Goal: Navigation & Orientation: Find specific page/section

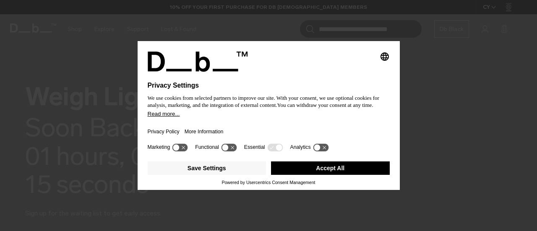
click at [367, 169] on button "Accept All" at bounding box center [330, 167] width 119 height 13
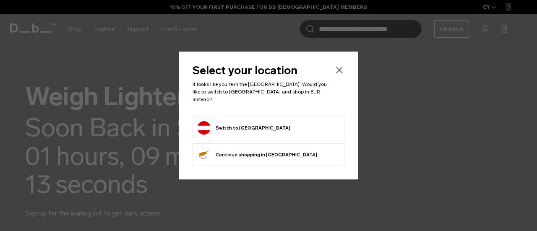
click at [237, 123] on button "Switch to [GEOGRAPHIC_DATA]" at bounding box center [243, 127] width 93 height 13
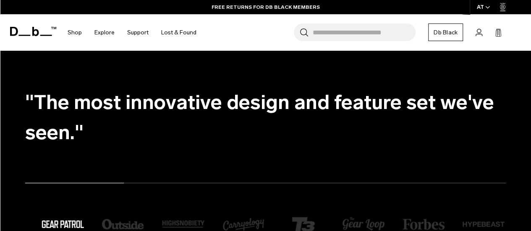
scroll to position [1007, 0]
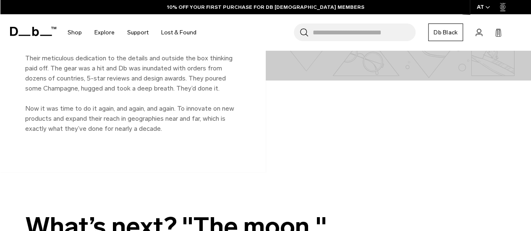
scroll to position [700, 0]
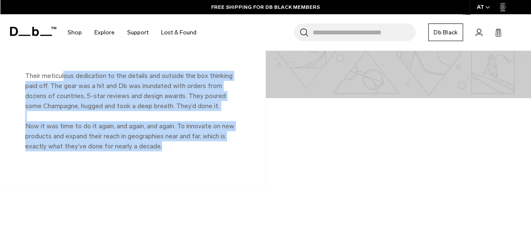
drag, startPoint x: 63, startPoint y: 65, endPoint x: 219, endPoint y: 140, distance: 173.1
click at [219, 137] on p "Their meticulous dedication to the details and outside the box thinking paid of…" at bounding box center [132, 111] width 215 height 81
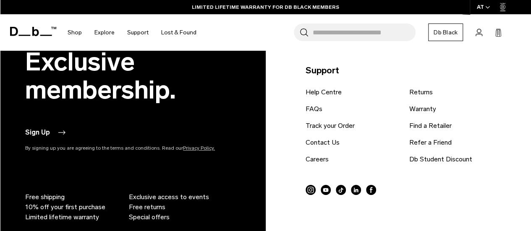
scroll to position [1364, 0]
